Goal: Task Accomplishment & Management: Manage account settings

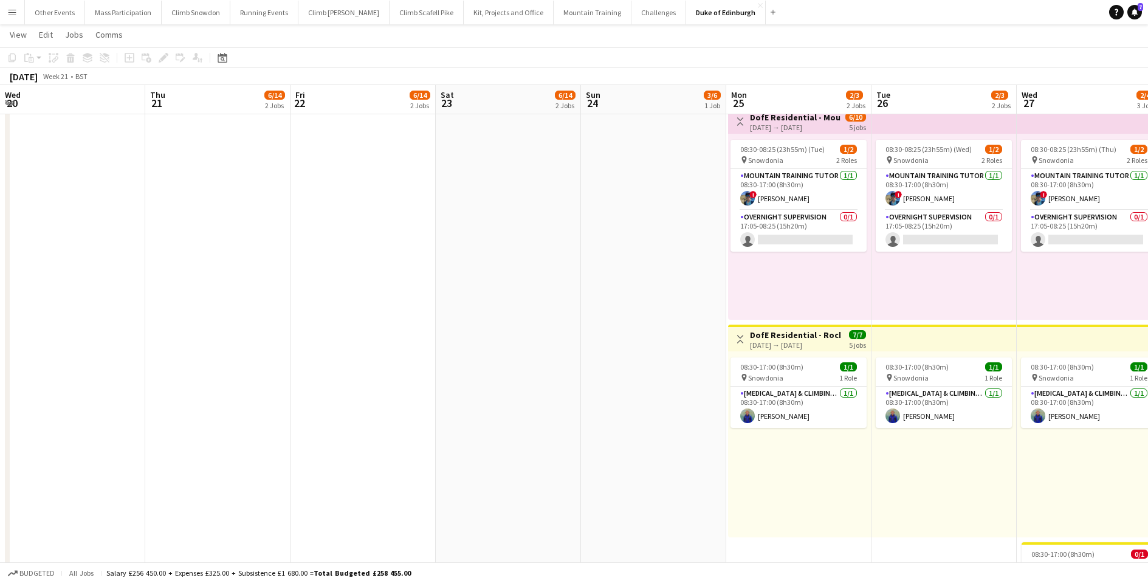
scroll to position [0, 417]
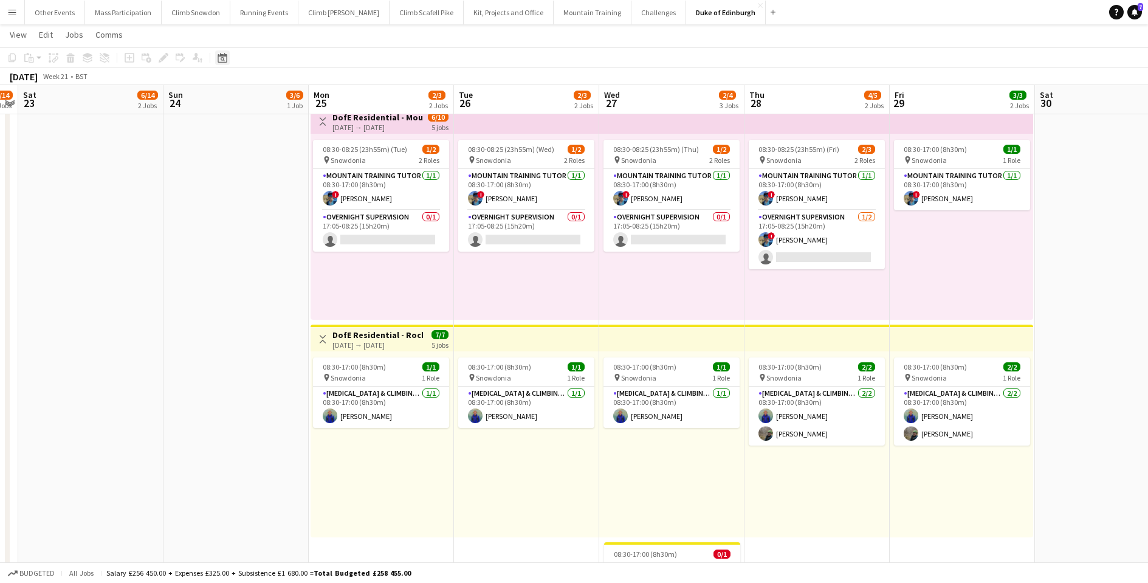
click at [223, 59] on icon "Date picker" at bounding box center [223, 58] width 10 height 10
click at [321, 99] on span "Next month" at bounding box center [321, 100] width 24 height 24
click at [224, 181] on span "10" at bounding box center [225, 181] width 15 height 15
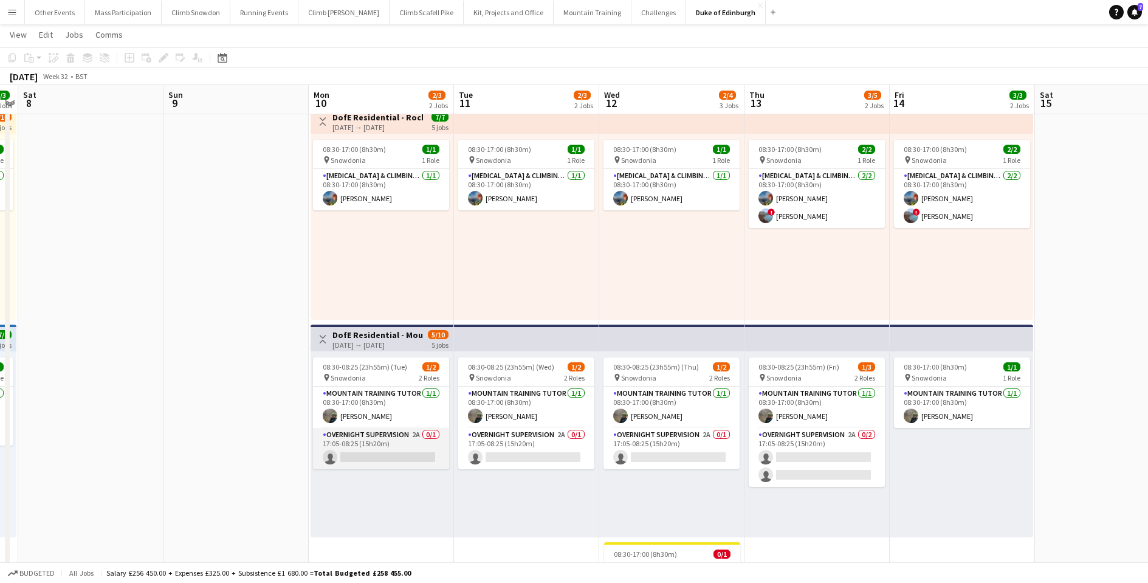
click at [376, 463] on app-card-role "Overnight Supervision 2A 0/1 17:05-08:25 (15h20m) single-neutral-actions" at bounding box center [381, 448] width 136 height 41
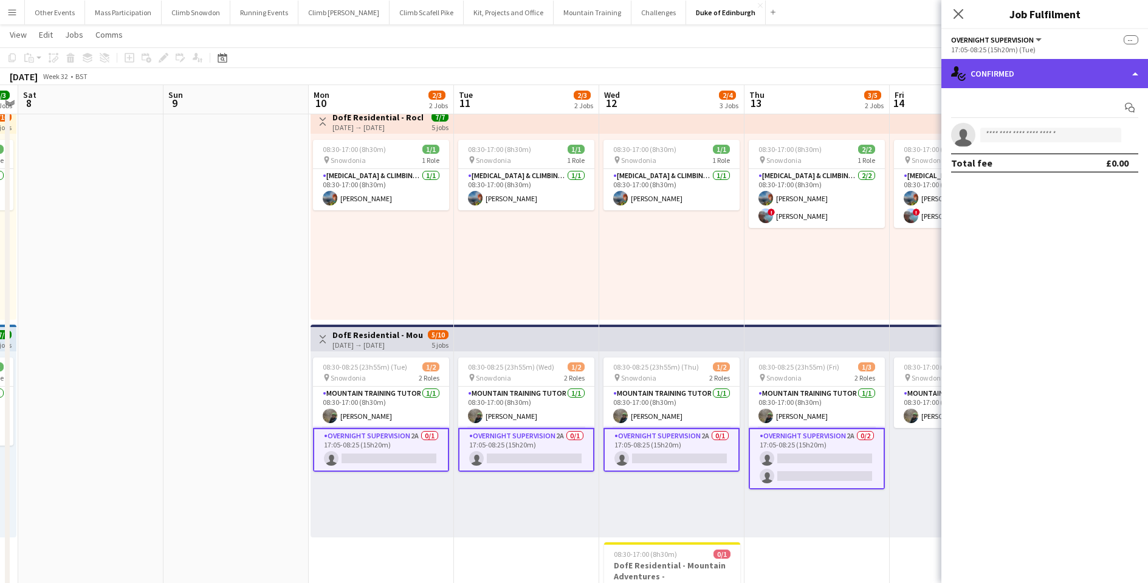
click at [1001, 80] on div "single-neutral-actions-check-2 Confirmed" at bounding box center [1044, 73] width 207 height 29
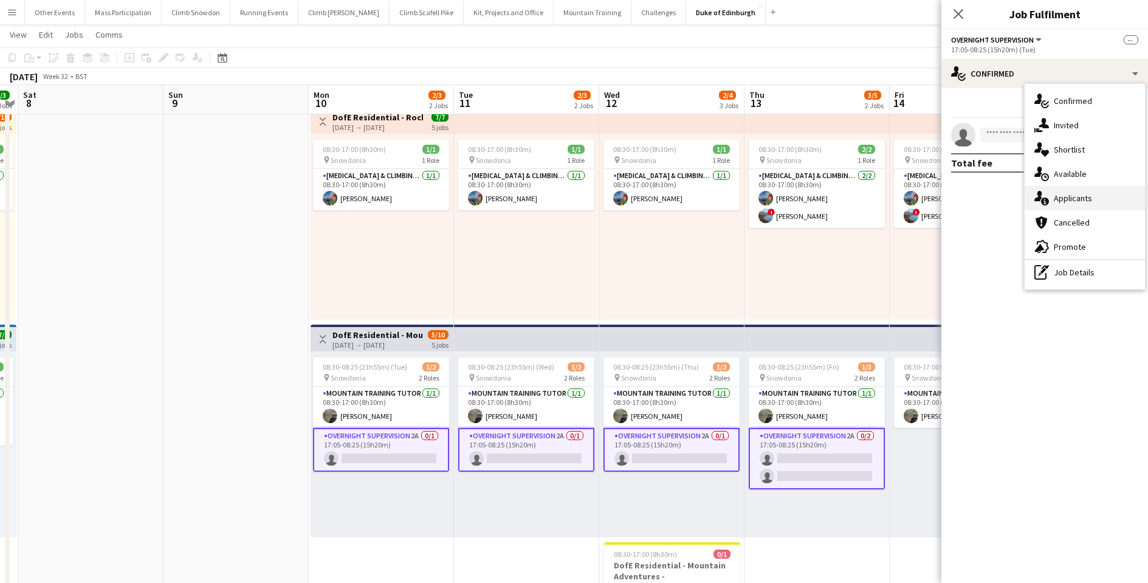
click at [1060, 201] on div "single-neutral-actions-information Applicants" at bounding box center [1085, 198] width 120 height 24
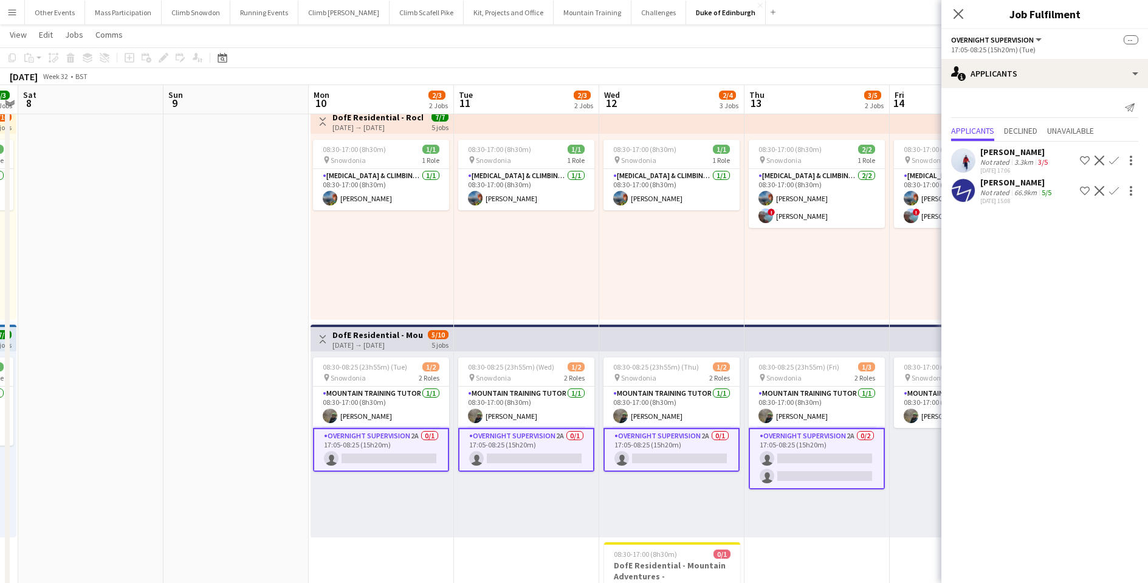
click at [1116, 190] on app-icon "Confirm" at bounding box center [1114, 191] width 10 height 10
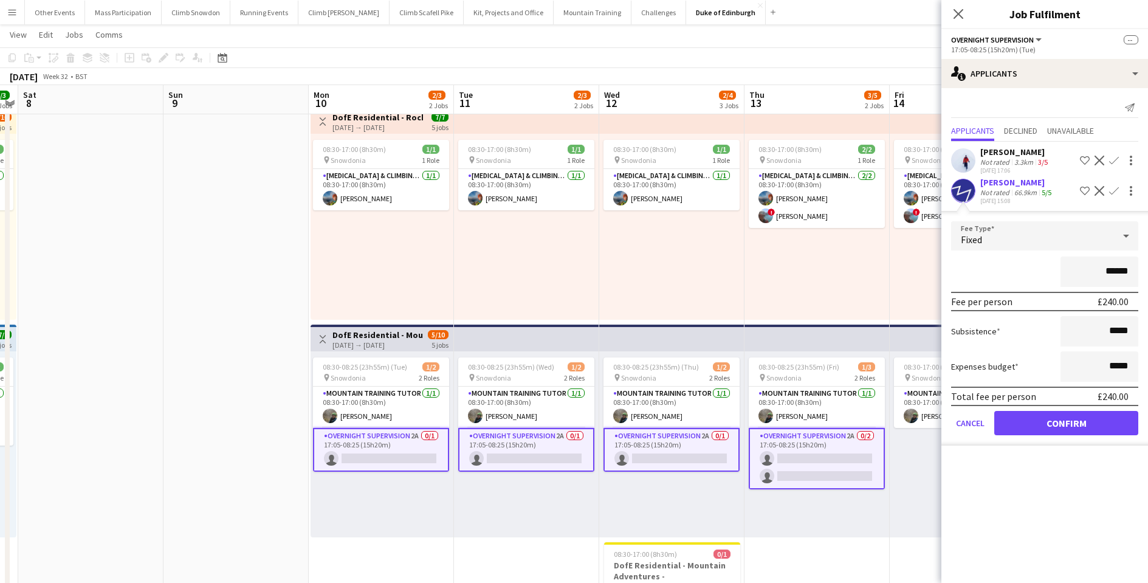
click at [1057, 419] on button "Confirm" at bounding box center [1066, 423] width 144 height 24
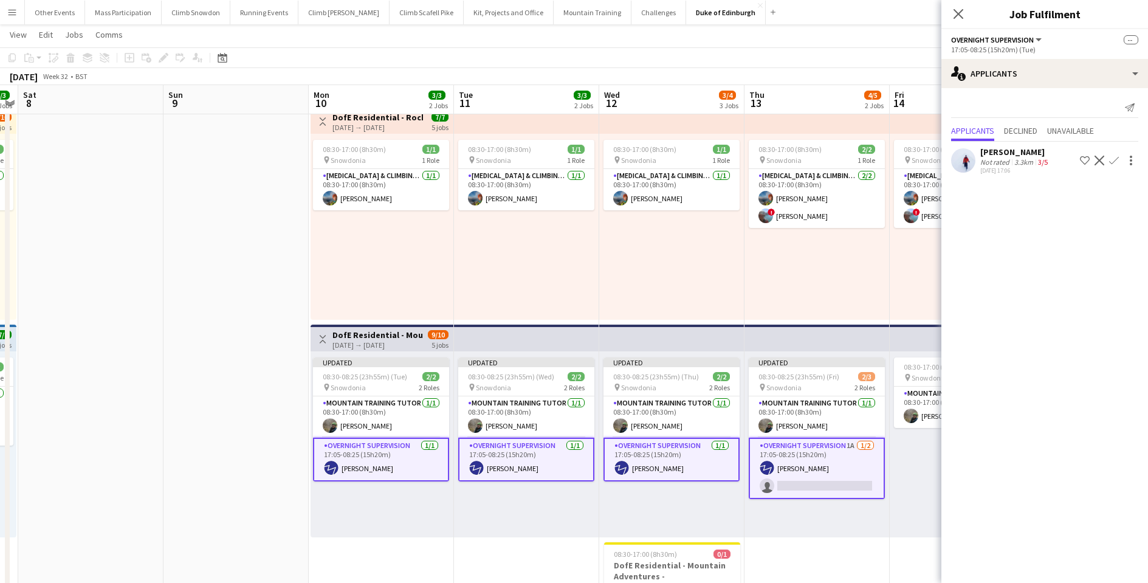
click at [814, 486] on app-card-role "Overnight Supervision 1A [DATE] 17:05-08:25 (15h20m) [PERSON_NAME] single-neutr…" at bounding box center [817, 468] width 136 height 61
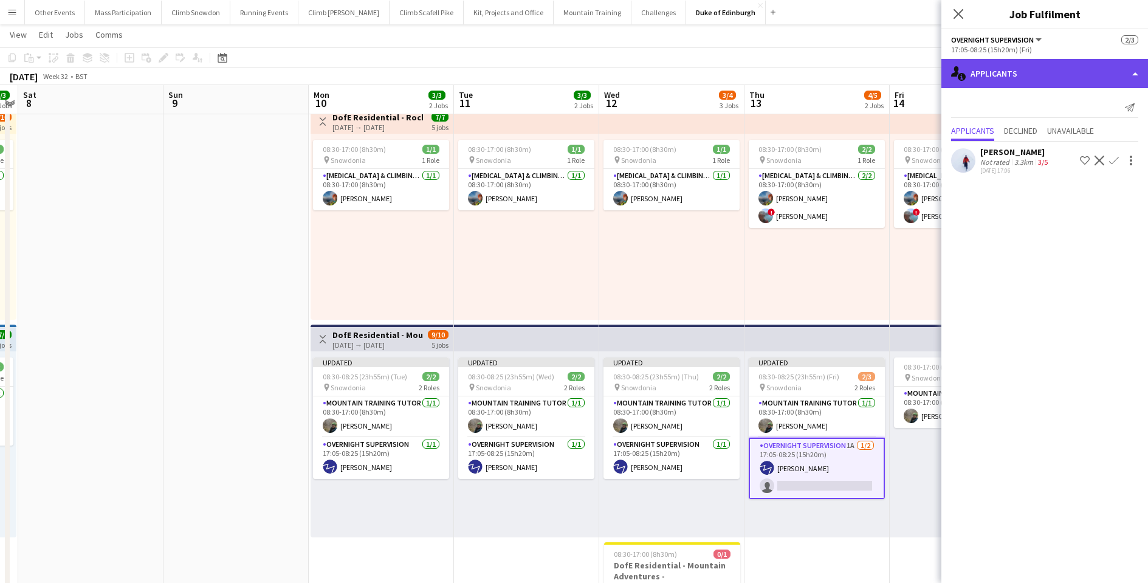
click at [980, 70] on div "single-neutral-actions-information Applicants" at bounding box center [1044, 73] width 207 height 29
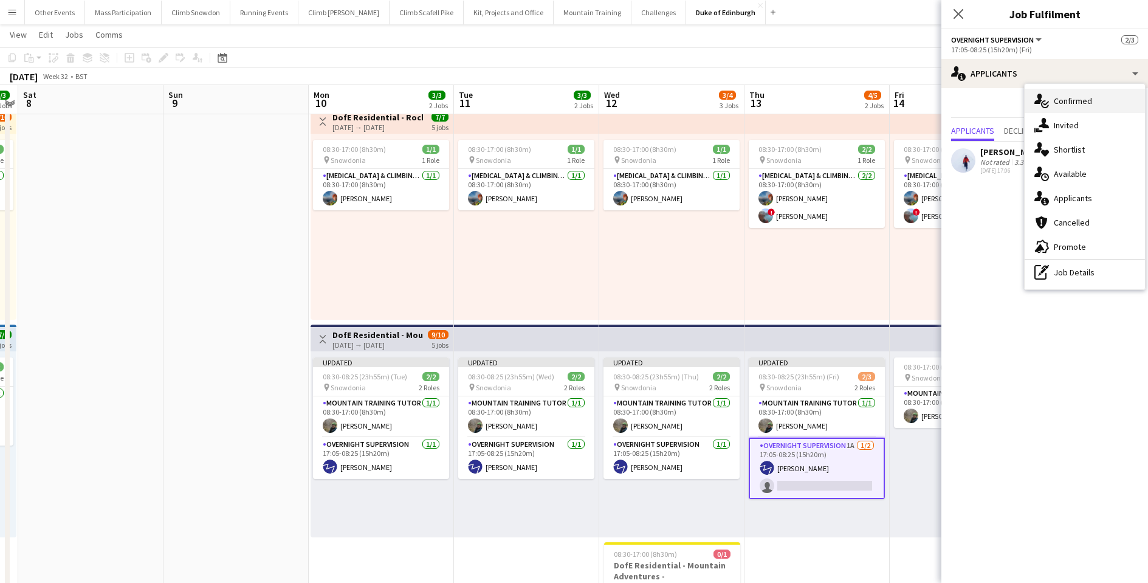
click at [1078, 99] on div "single-neutral-actions-check-2 Confirmed" at bounding box center [1085, 101] width 120 height 24
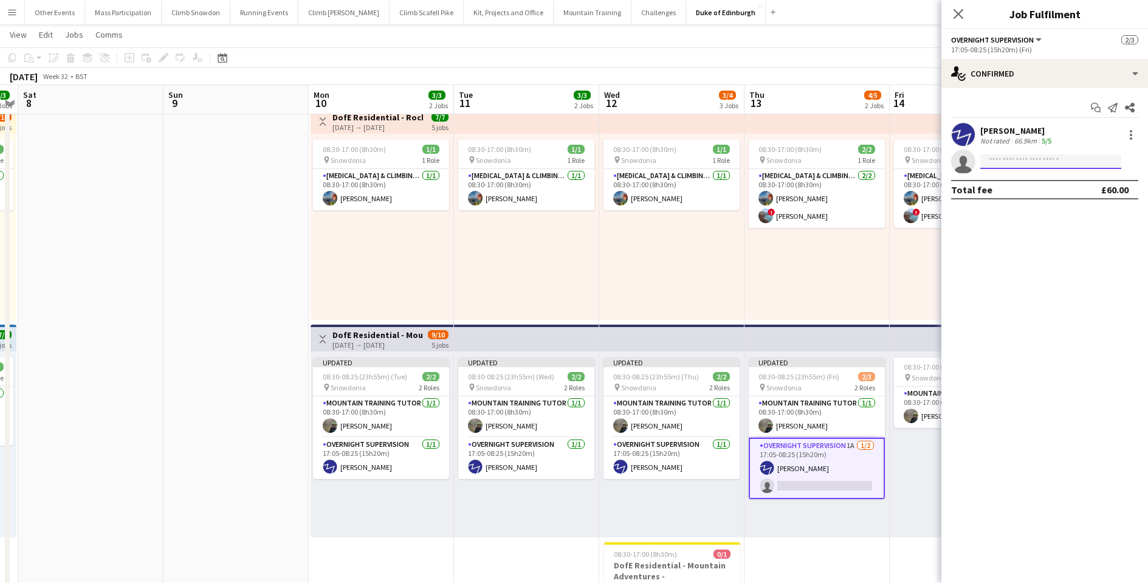
click at [1020, 154] on input at bounding box center [1050, 161] width 141 height 15
type input "*****"
click at [1014, 185] on span "[EMAIL_ADDRESS][DOMAIN_NAME]" at bounding box center [1051, 189] width 122 height 10
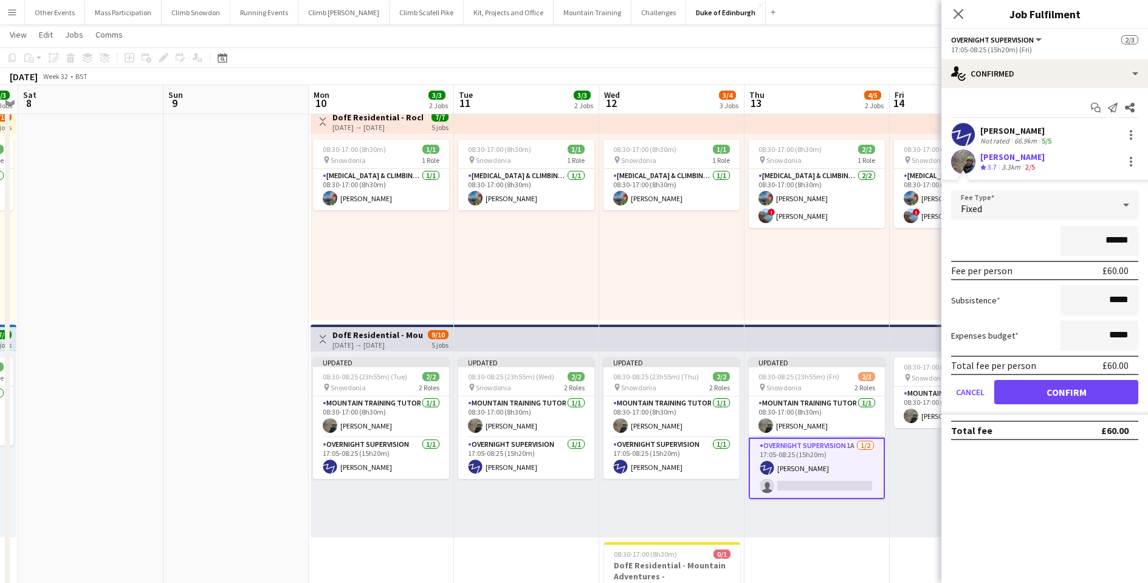
click at [1052, 389] on button "Confirm" at bounding box center [1066, 392] width 144 height 24
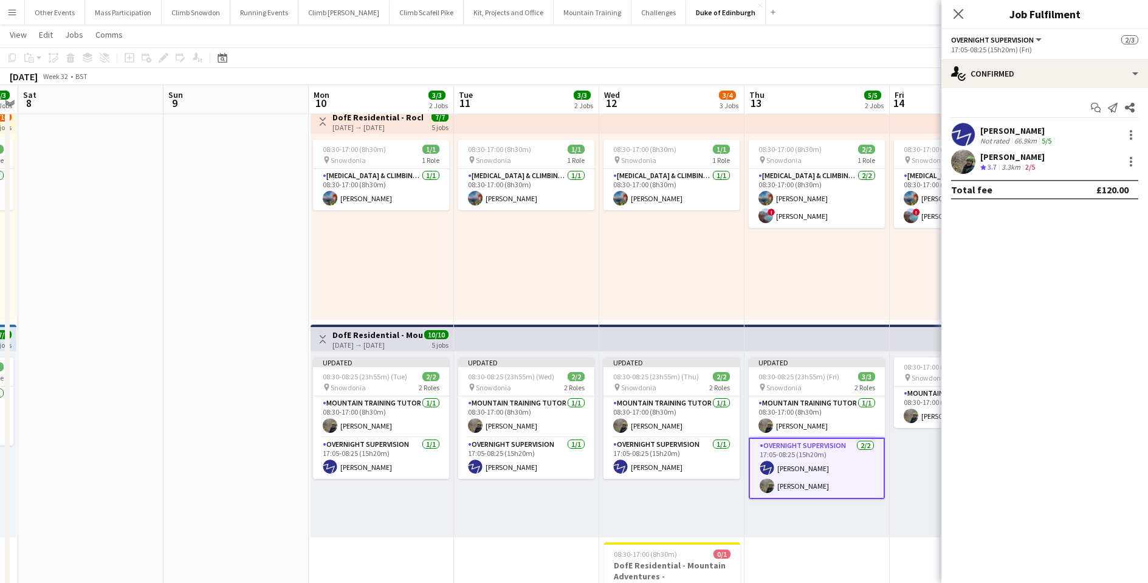
click at [246, 403] on app-date-cell at bounding box center [235, 382] width 145 height 560
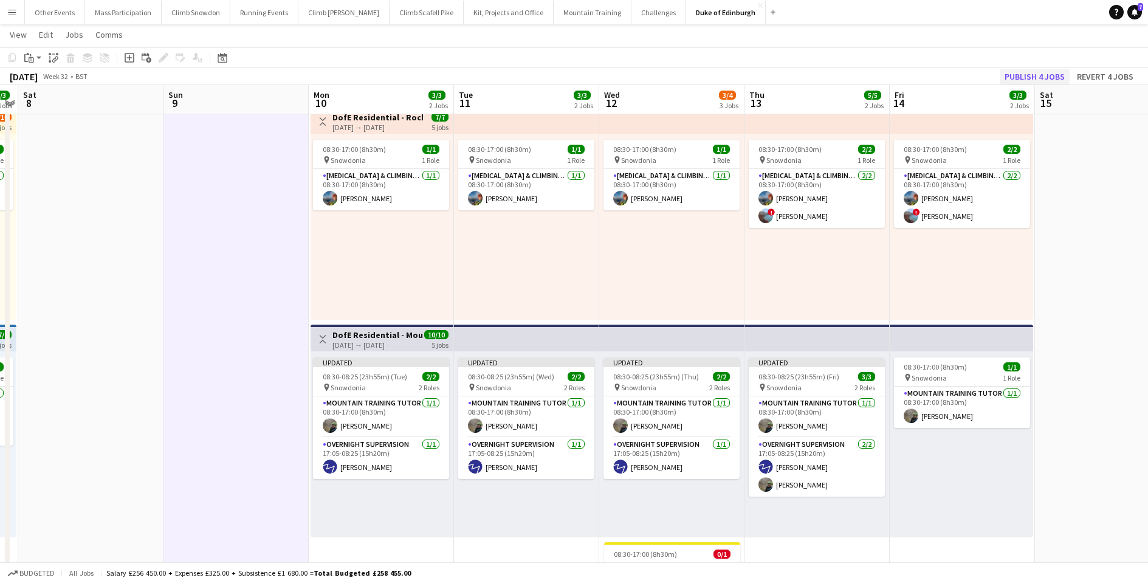
click at [1048, 79] on button "Publish 4 jobs" at bounding box center [1035, 77] width 70 height 16
